Goal: Task Accomplishment & Management: Manage account settings

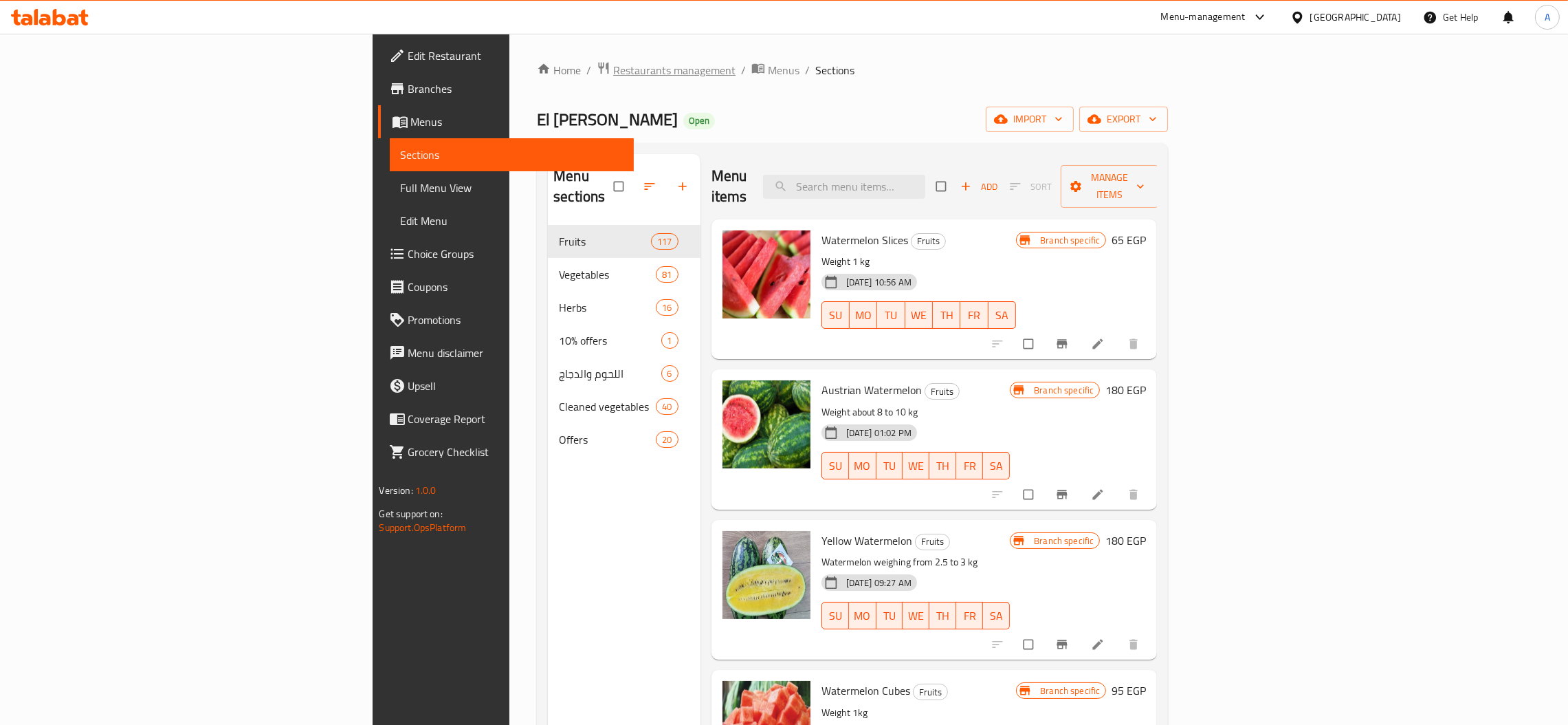
click at [613, 77] on span "Restaurants management" at bounding box center [674, 70] width 122 height 16
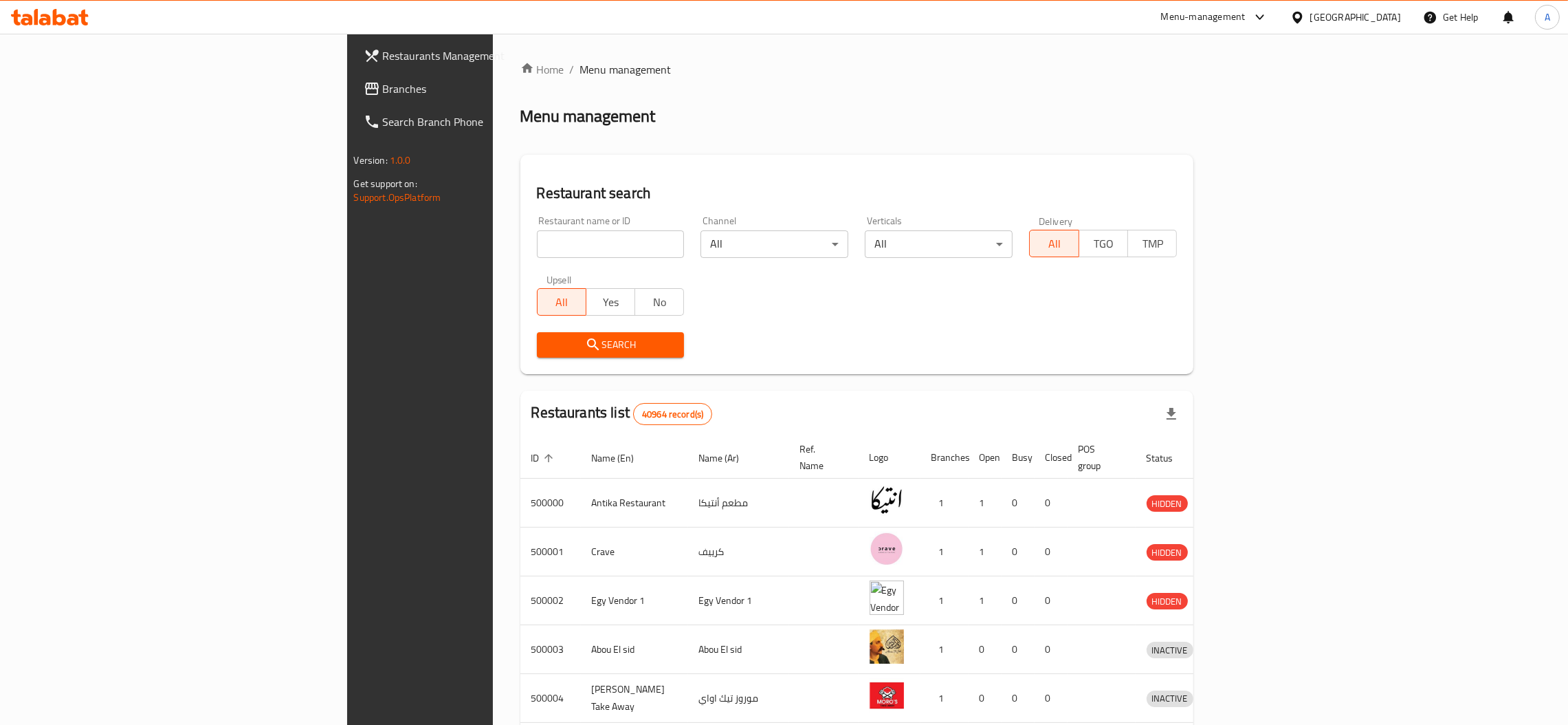
click at [537, 250] on input "search" at bounding box center [610, 244] width 148 height 27
paste input "506893"
type input "506893"
click at [383, 80] on span "Branches" at bounding box center [491, 88] width 215 height 16
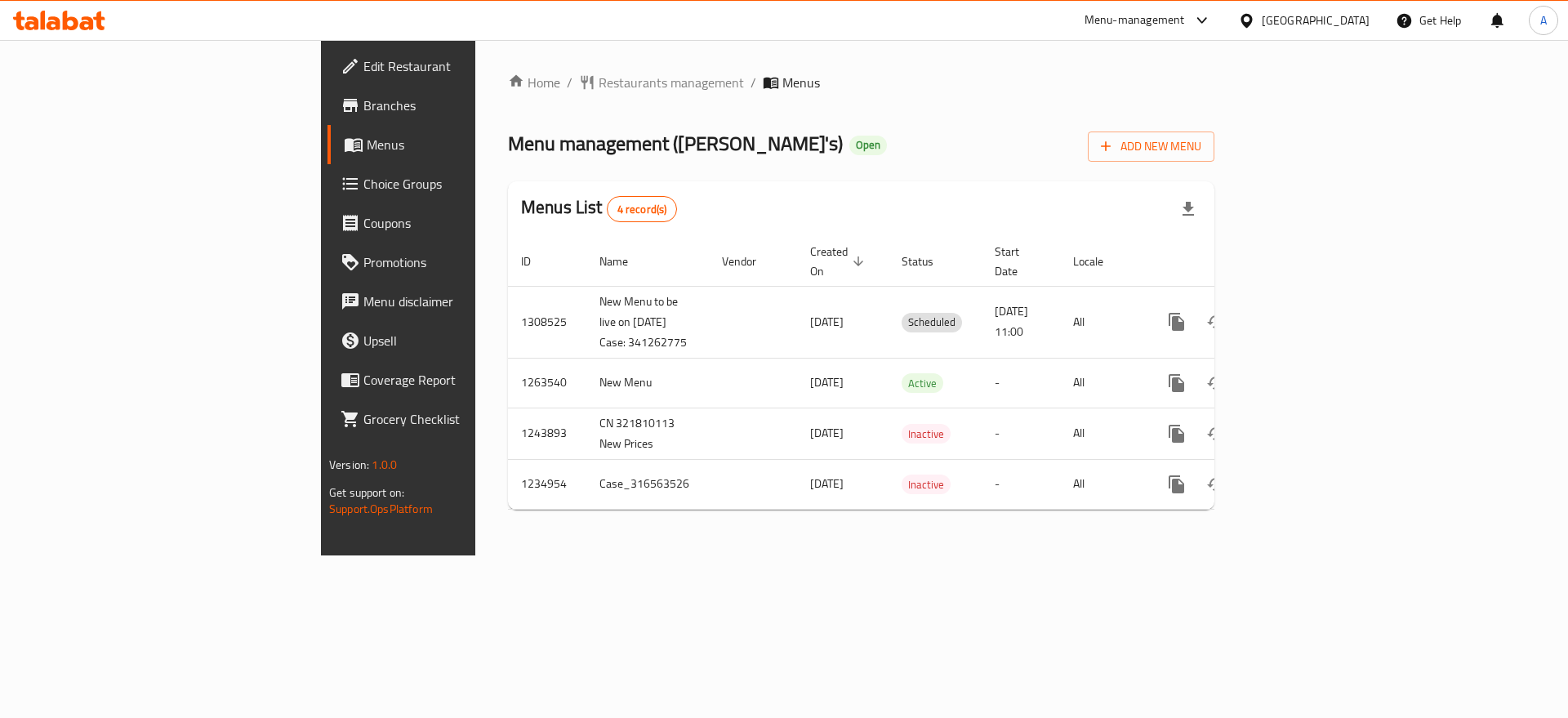
click at [363, 174] on span "Choice Groups" at bounding box center [467, 183] width 206 height 19
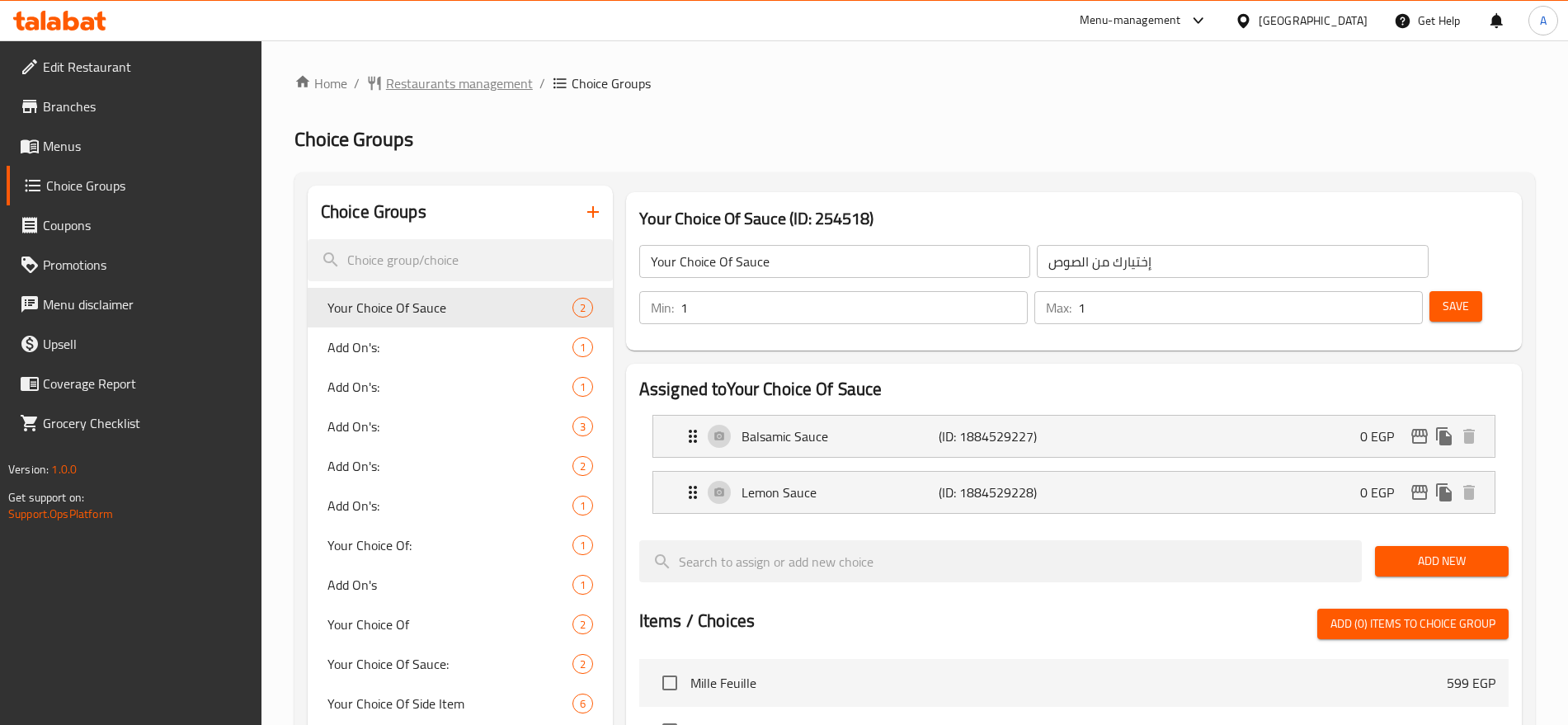
click at [444, 84] on span "Restaurants management" at bounding box center [459, 83] width 147 height 20
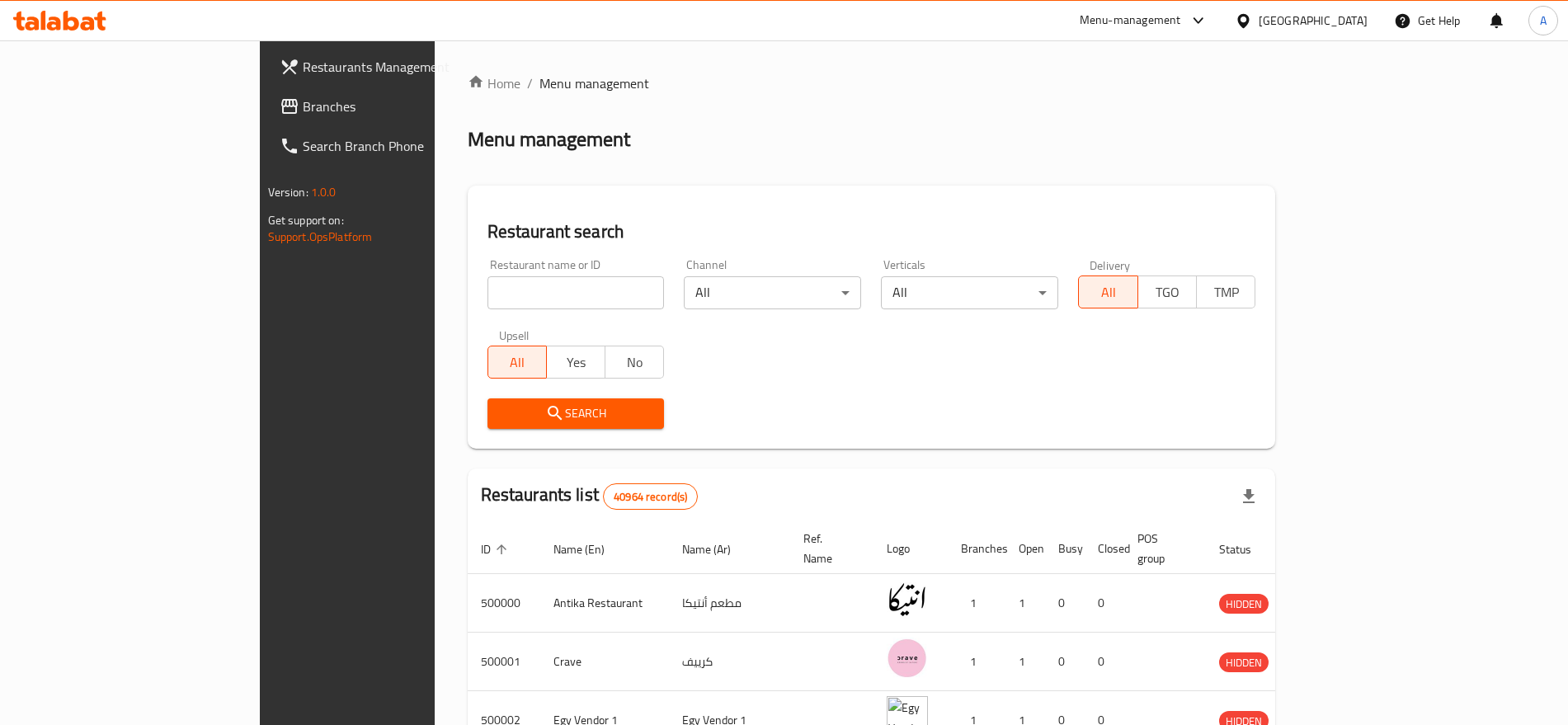
click at [487, 292] on input "search" at bounding box center [576, 292] width 177 height 33
type input "TBS"
click button "Search" at bounding box center [576, 413] width 177 height 30
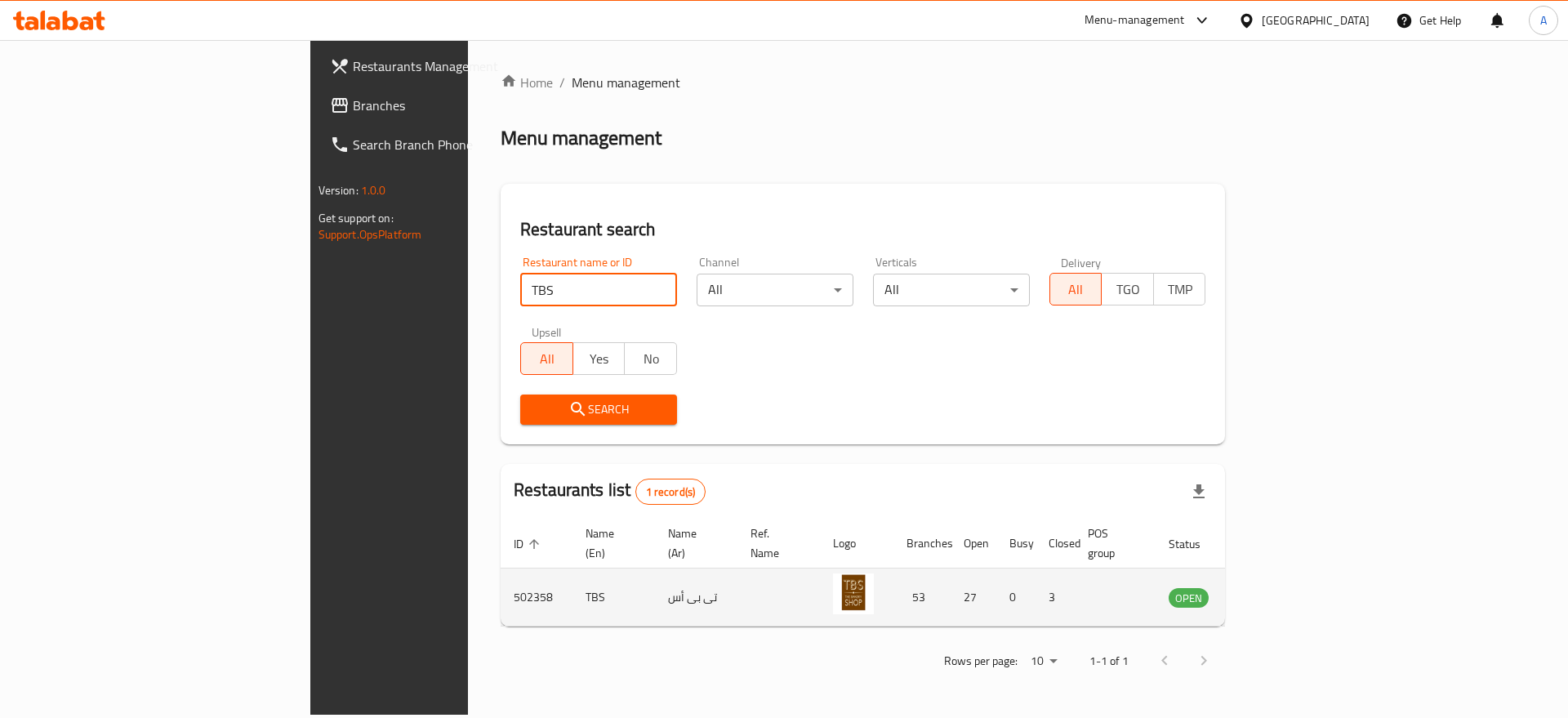
click at [1273, 591] on icon "enhanced table" at bounding box center [1264, 598] width 18 height 14
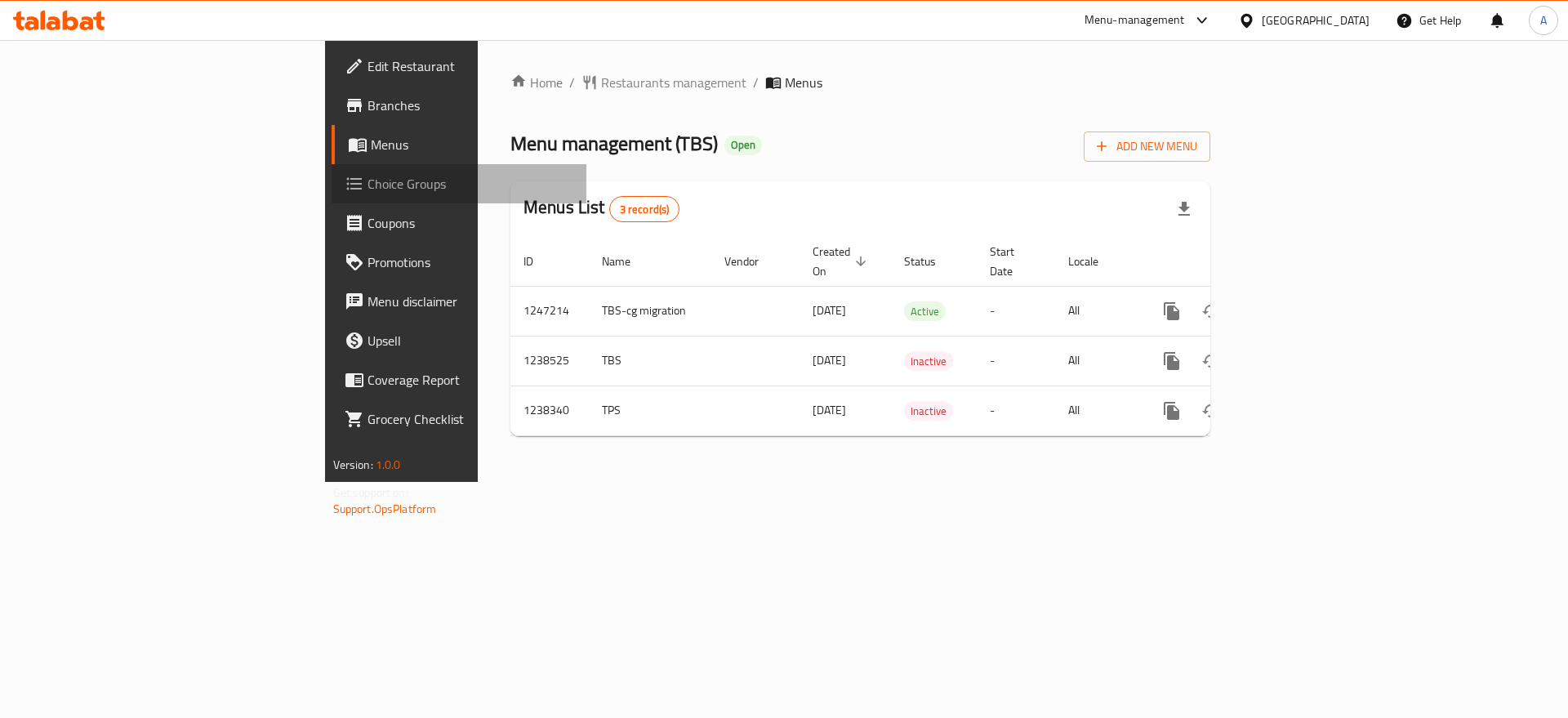
click at [368, 184] on span "Choice Groups" at bounding box center [471, 183] width 206 height 19
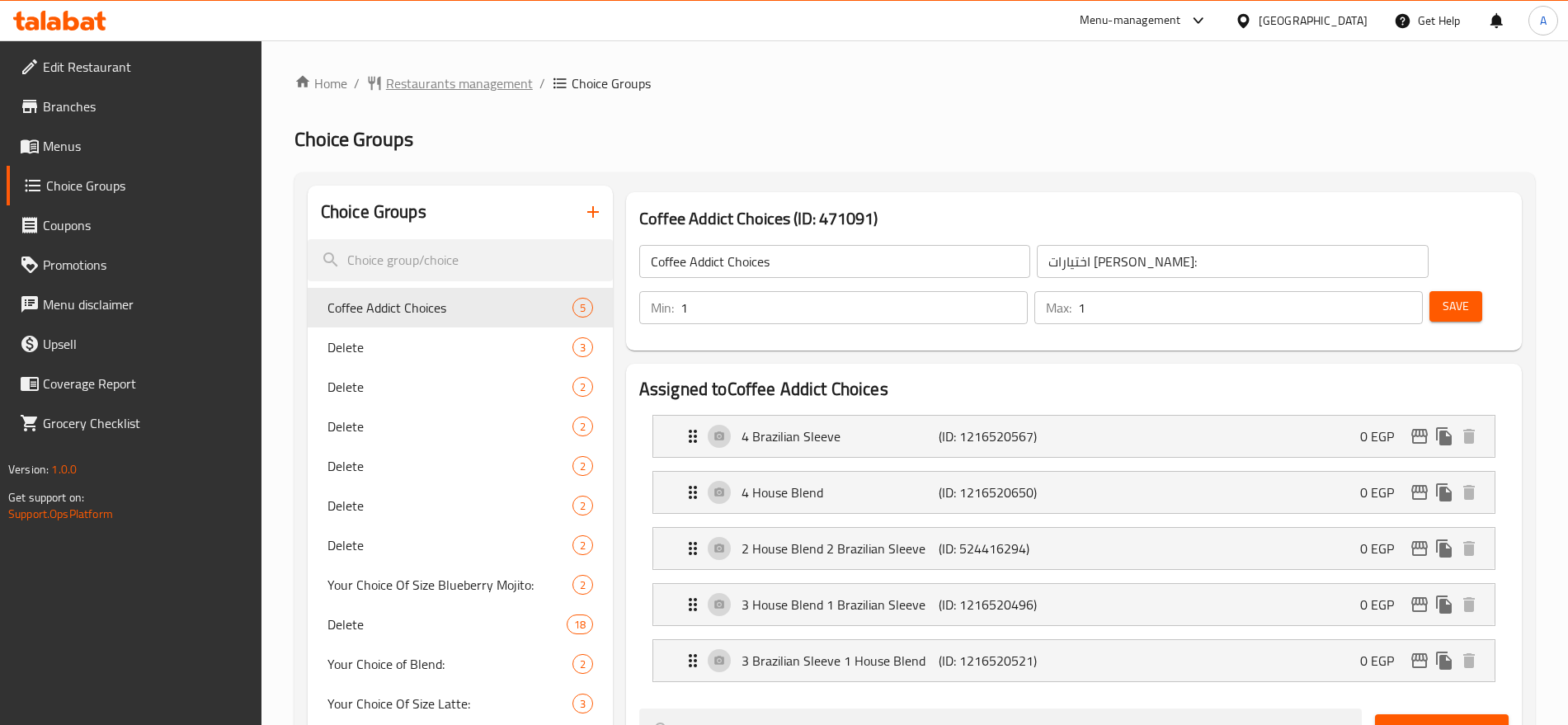
click at [455, 91] on span "Restaurants management" at bounding box center [459, 83] width 147 height 20
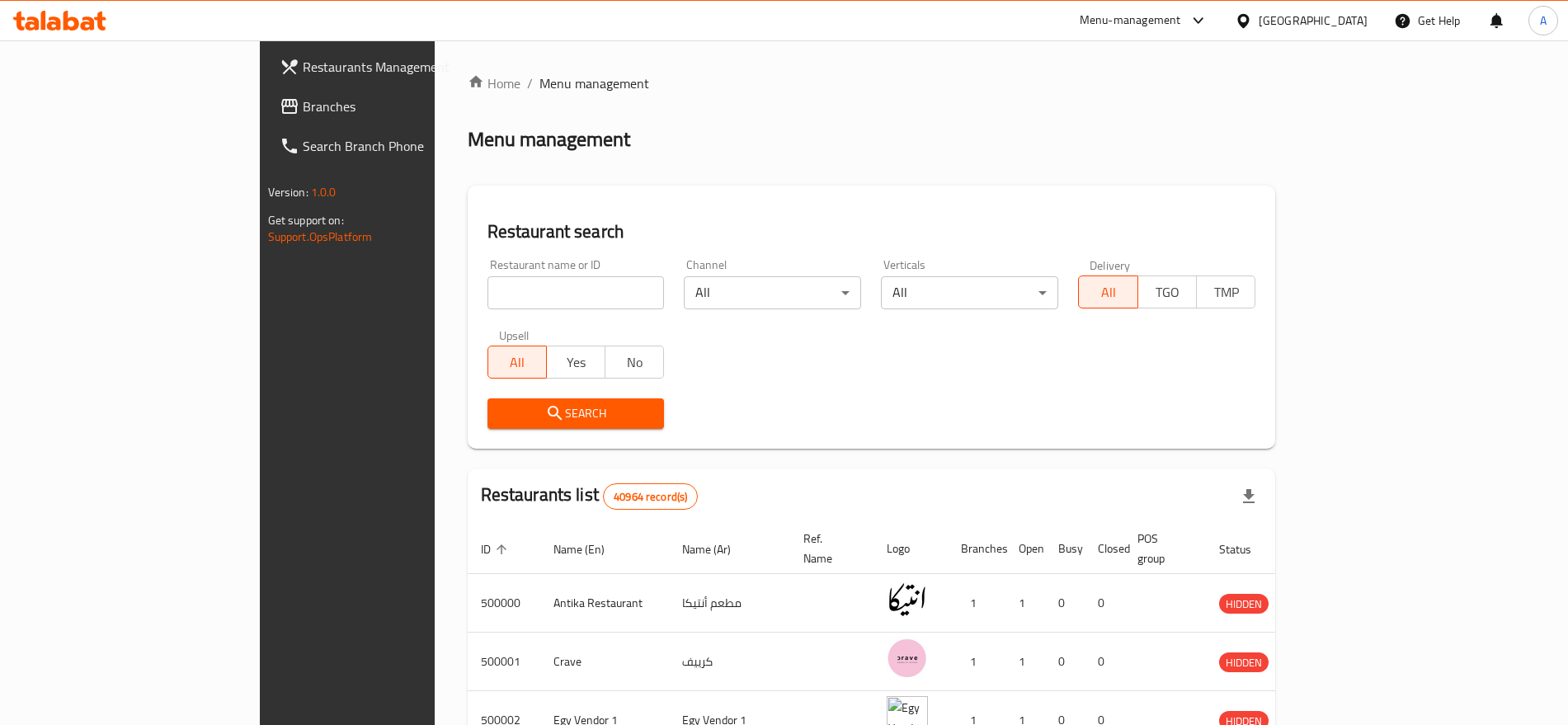
click at [497, 295] on input "search" at bounding box center [576, 292] width 177 height 33
paste input "504866"
type input "504866"
click button "Search" at bounding box center [576, 413] width 177 height 30
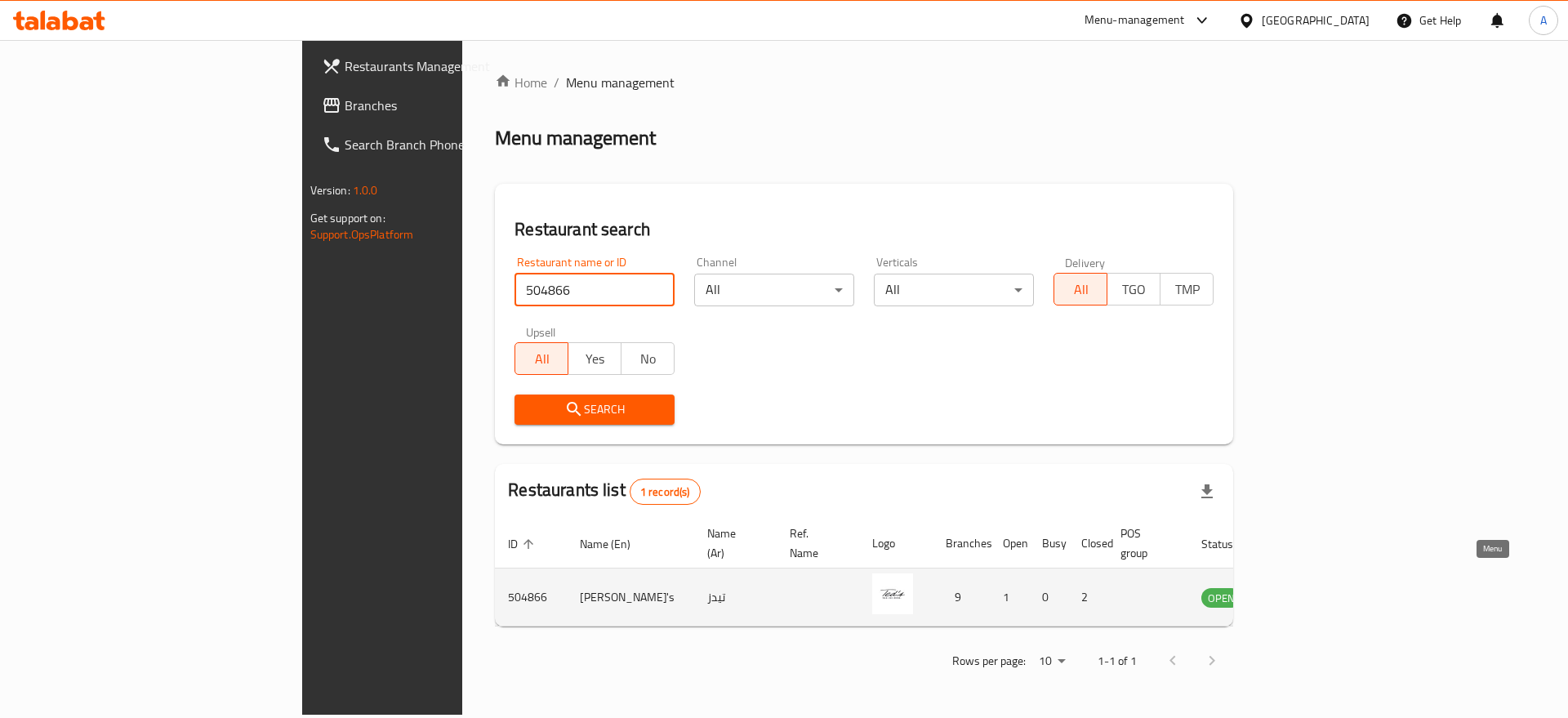
click at [1317, 587] on link "enhanced table" at bounding box center [1302, 597] width 30 height 19
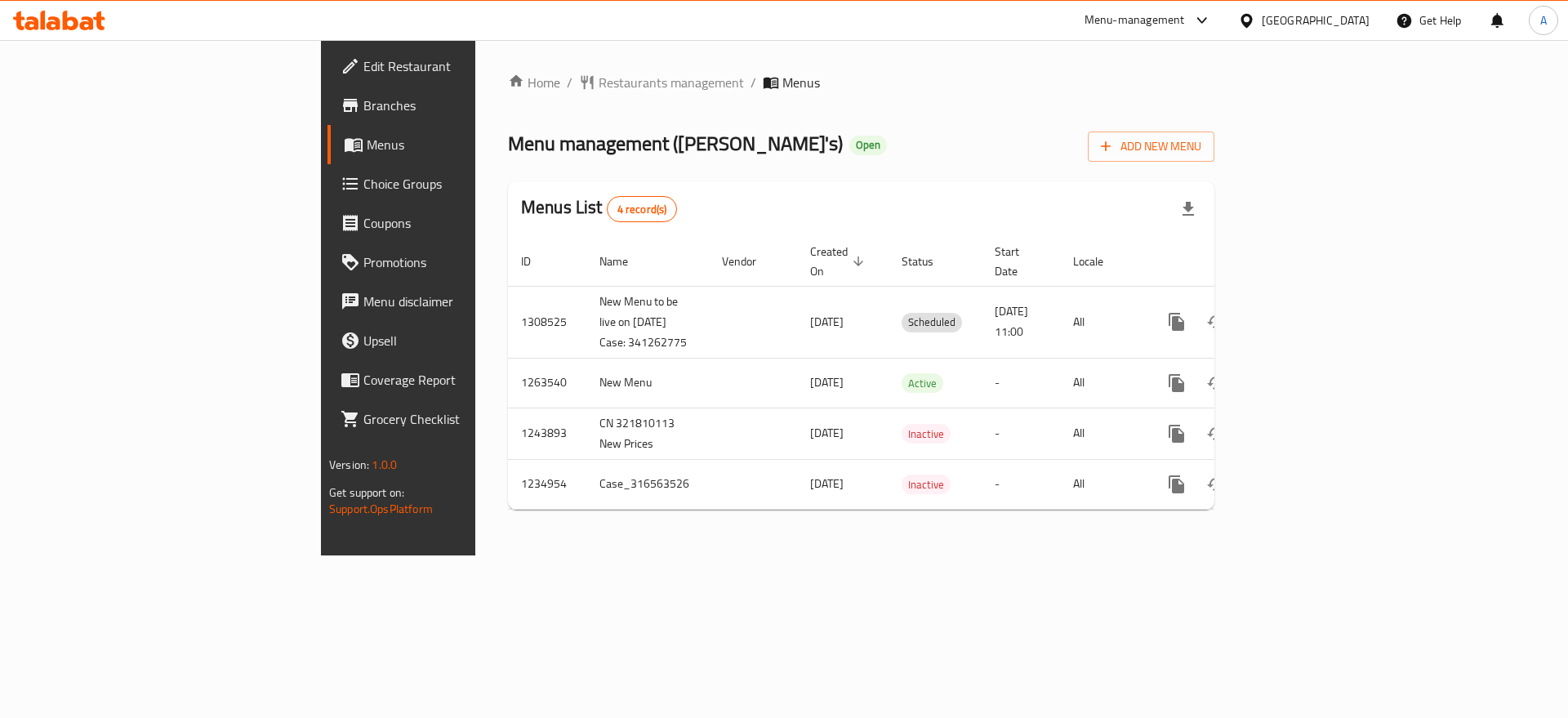
drag, startPoint x: 979, startPoint y: 677, endPoint x: 952, endPoint y: 652, distance: 36.8
click at [979, 556] on div "Home / Restaurants management / Menus Menu management ( Ted's ) Open Add New Me…" at bounding box center [861, 297] width 772 height 515
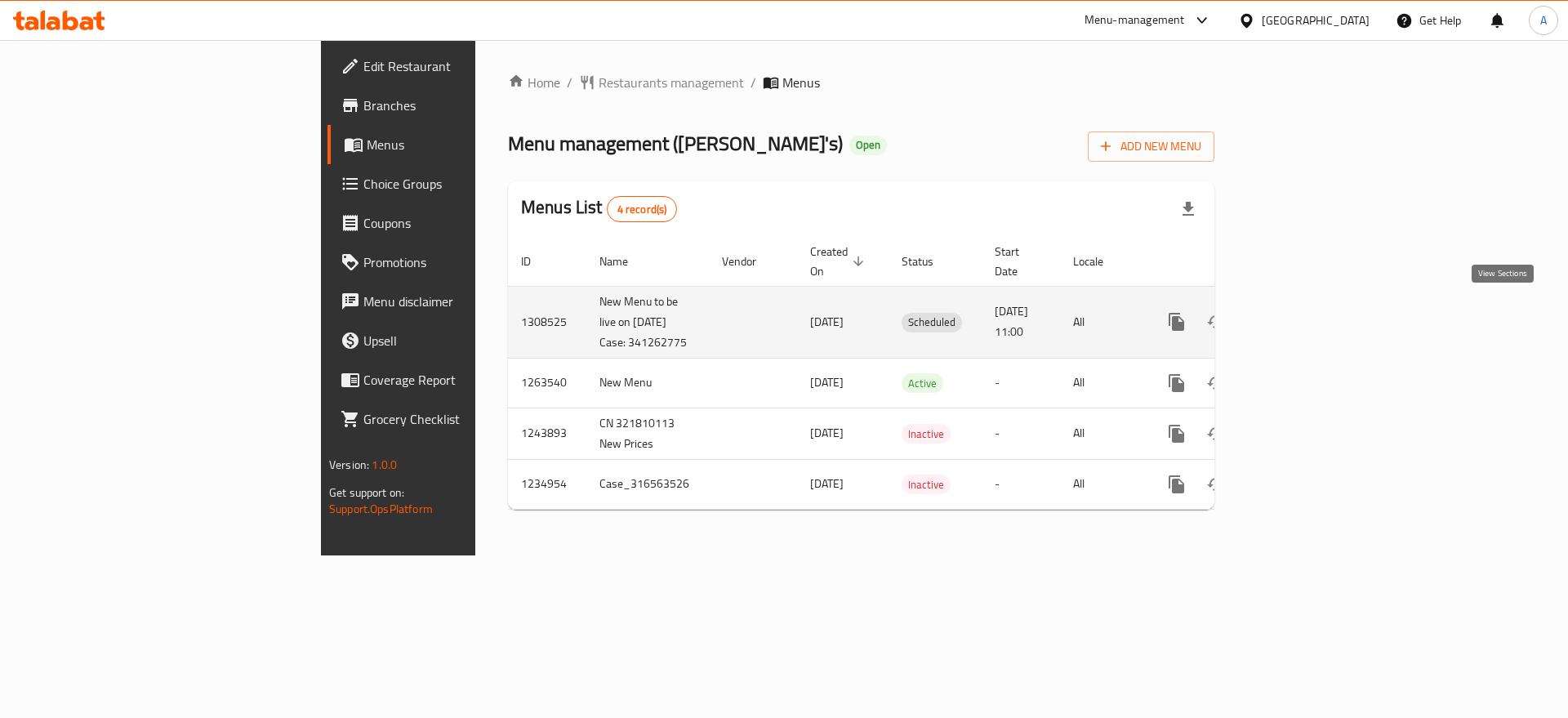
click at [1304, 315] on icon "enhanced table" at bounding box center [1294, 322] width 19 height 19
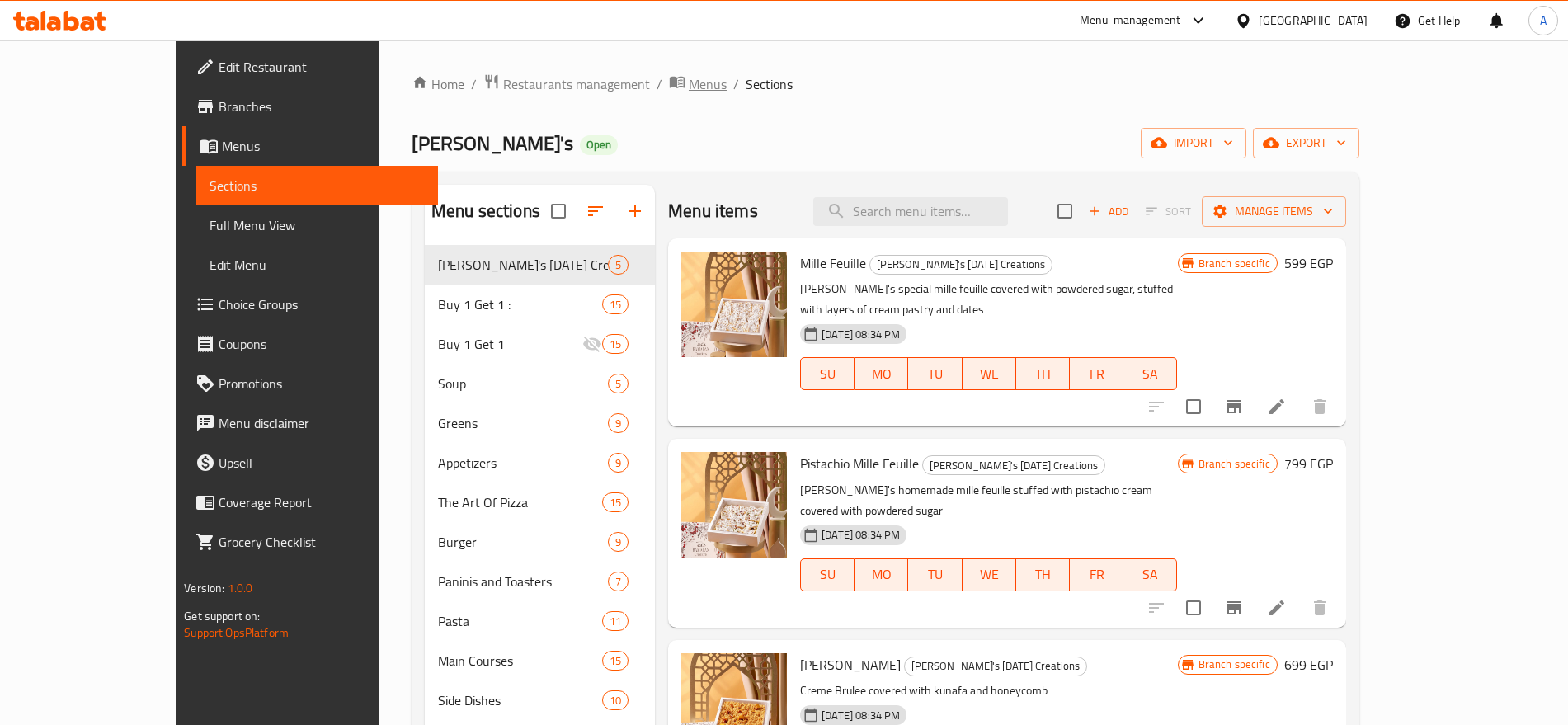
click at [689, 86] on span "Menus" at bounding box center [707, 84] width 38 height 20
